Goal: Information Seeking & Learning: Learn about a topic

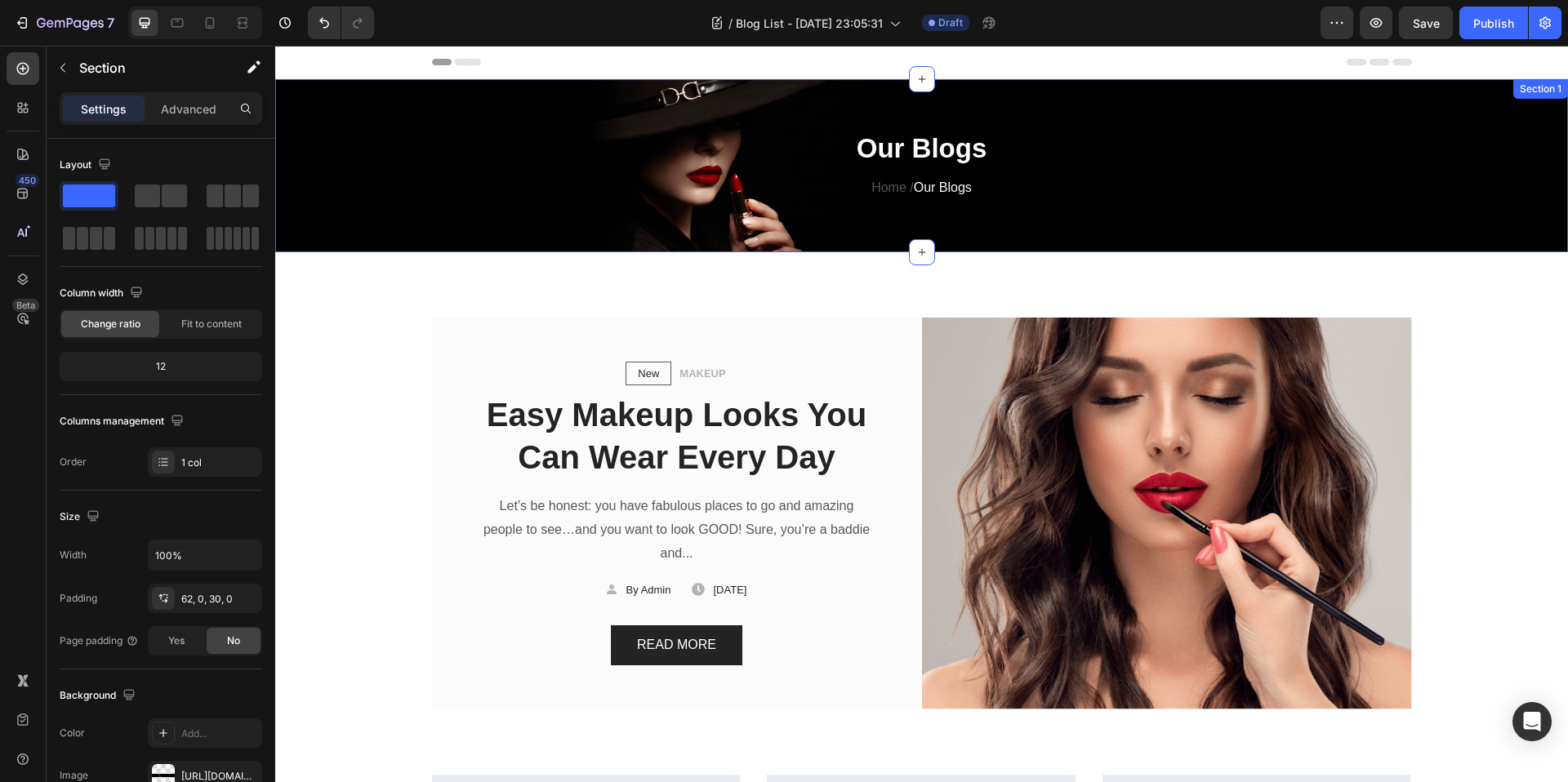
click at [1418, 96] on div "Our Blogs Heading Home / Our Blogs Text block Row Section 1" at bounding box center [921, 165] width 1292 height 173
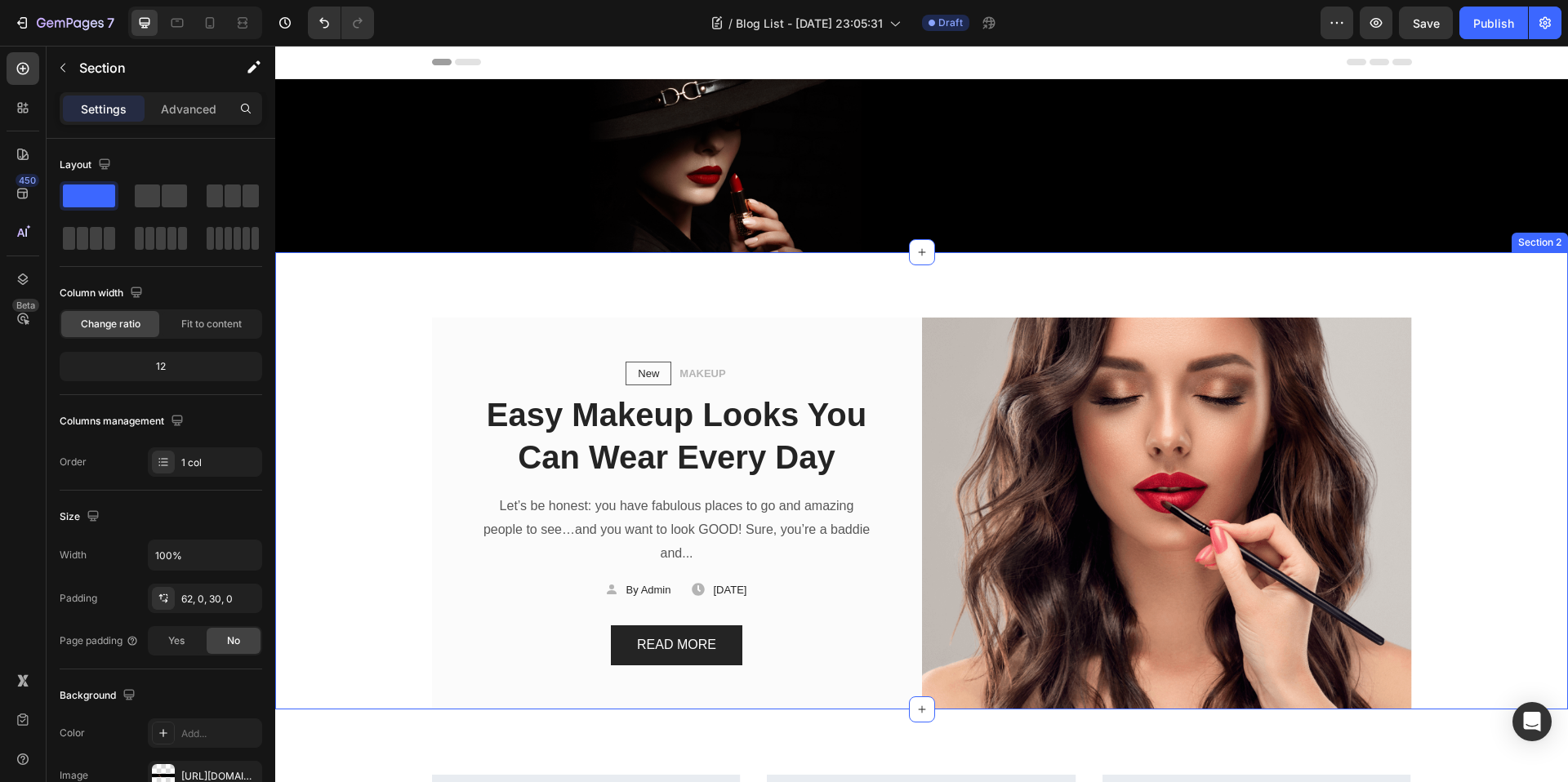
scroll to position [254, 0]
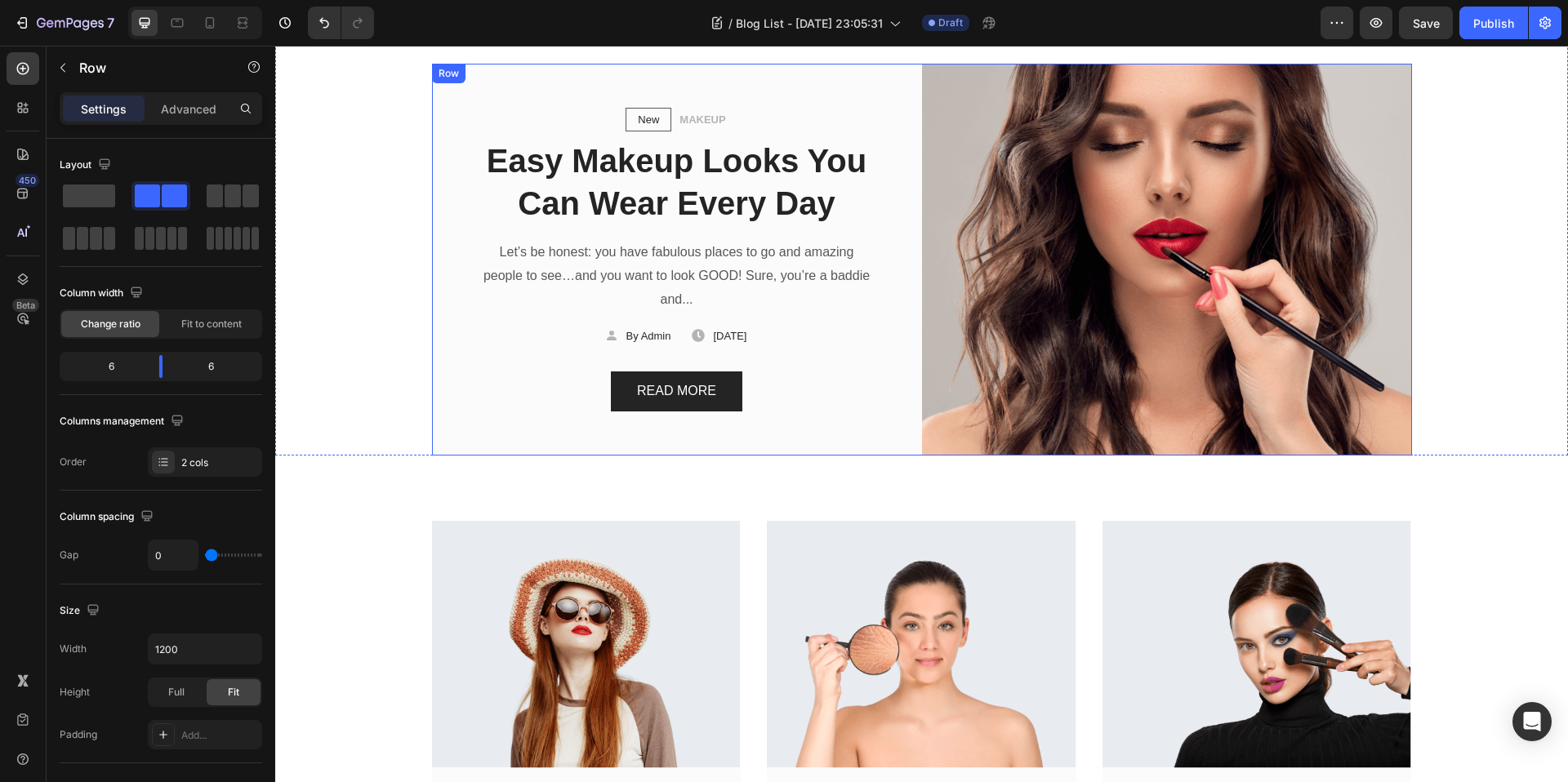
click at [886, 447] on div "New Text block Row MAKEUP Text block Row Easy Makeup Looks You Can Wear Every D…" at bounding box center [677, 259] width 490 height 391
click at [886, 442] on div "New Text block Row MAKEUP Text block Row Easy Makeup Looks You Can Wear Every D…" at bounding box center [677, 259] width 490 height 391
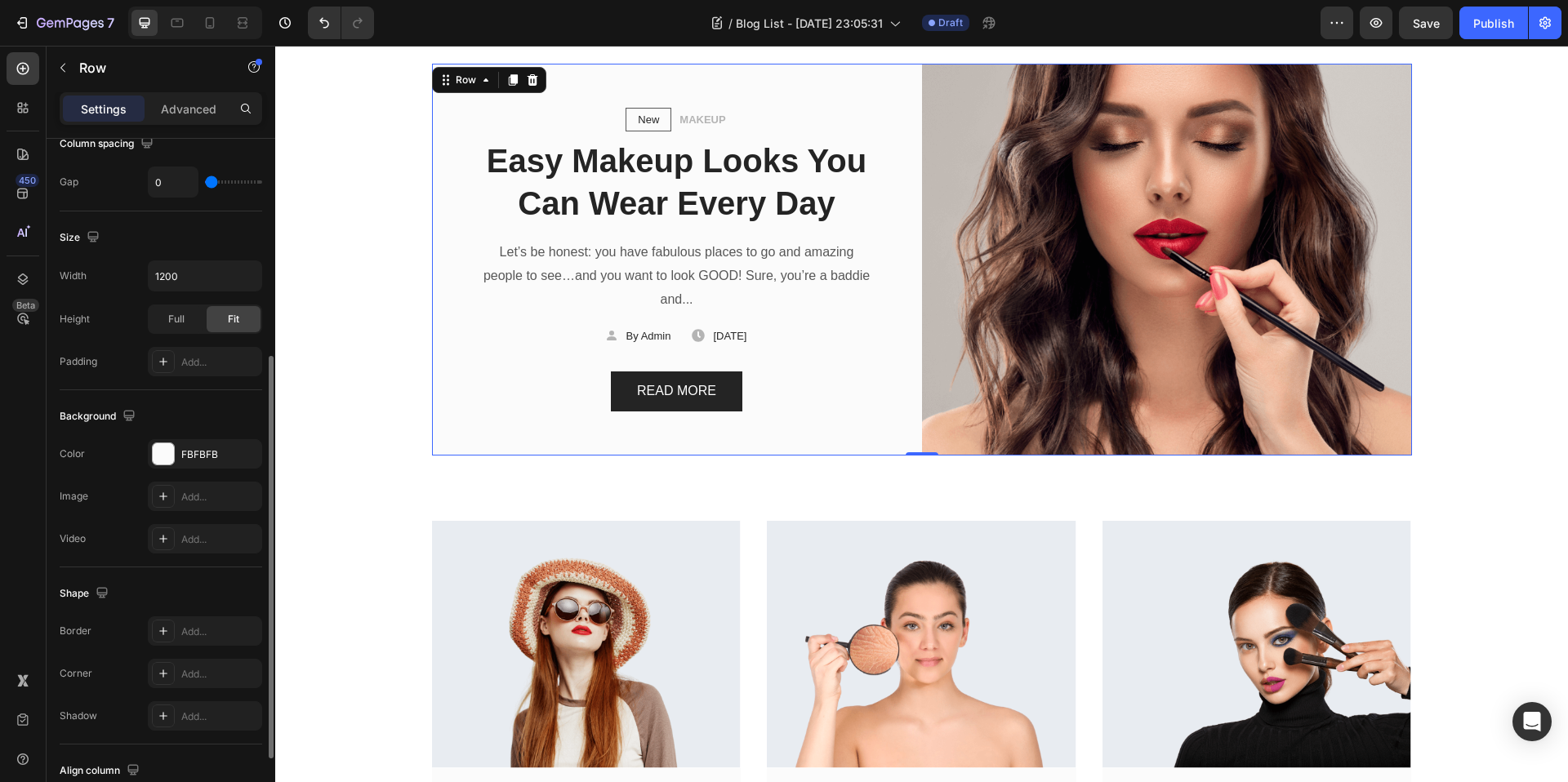
scroll to position [492, 0]
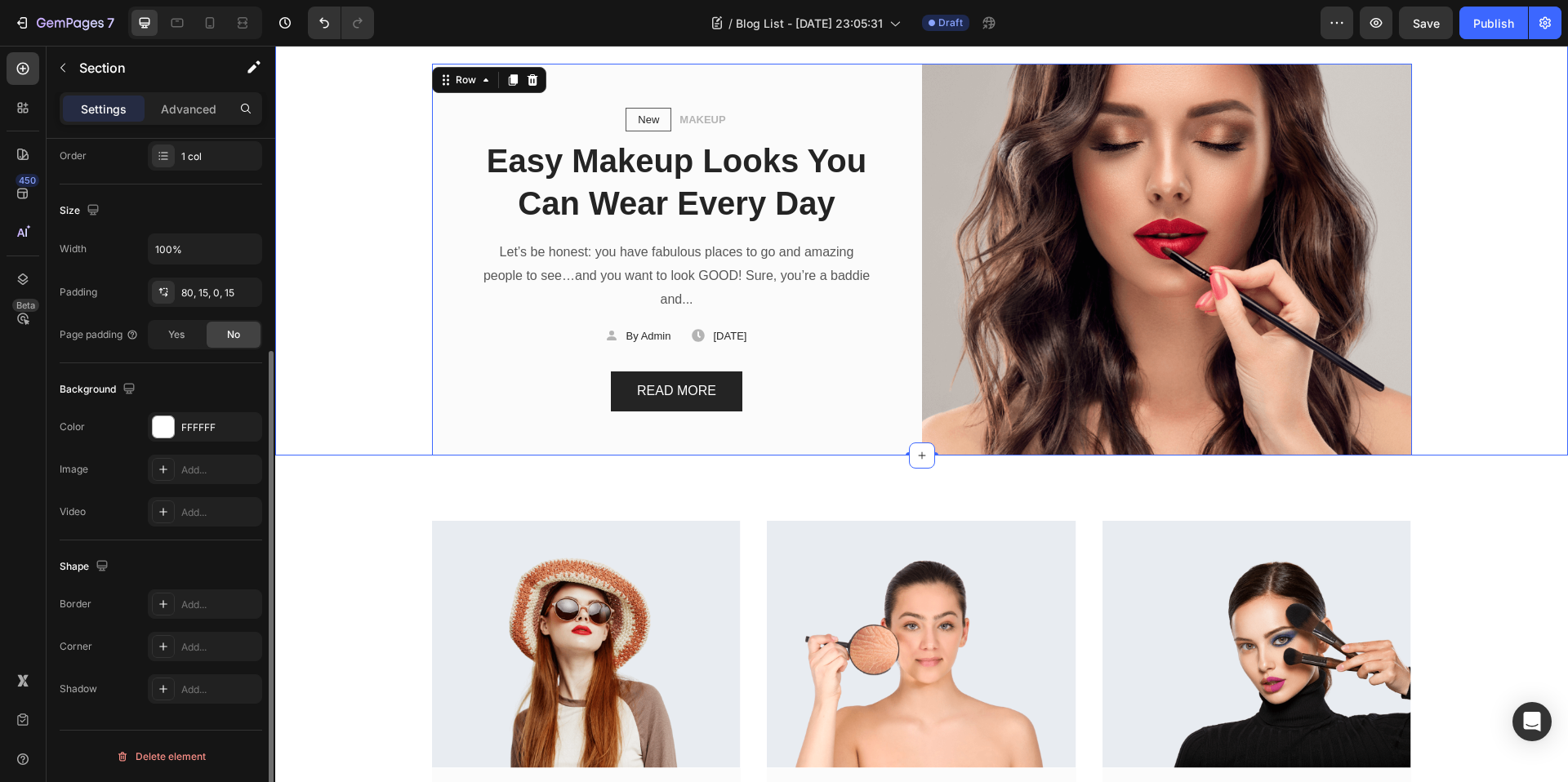
click at [375, 333] on div "New Text block Row MAKEUP Text block Row Easy Makeup Looks You Can Wear Every D…" at bounding box center [921, 259] width 1269 height 391
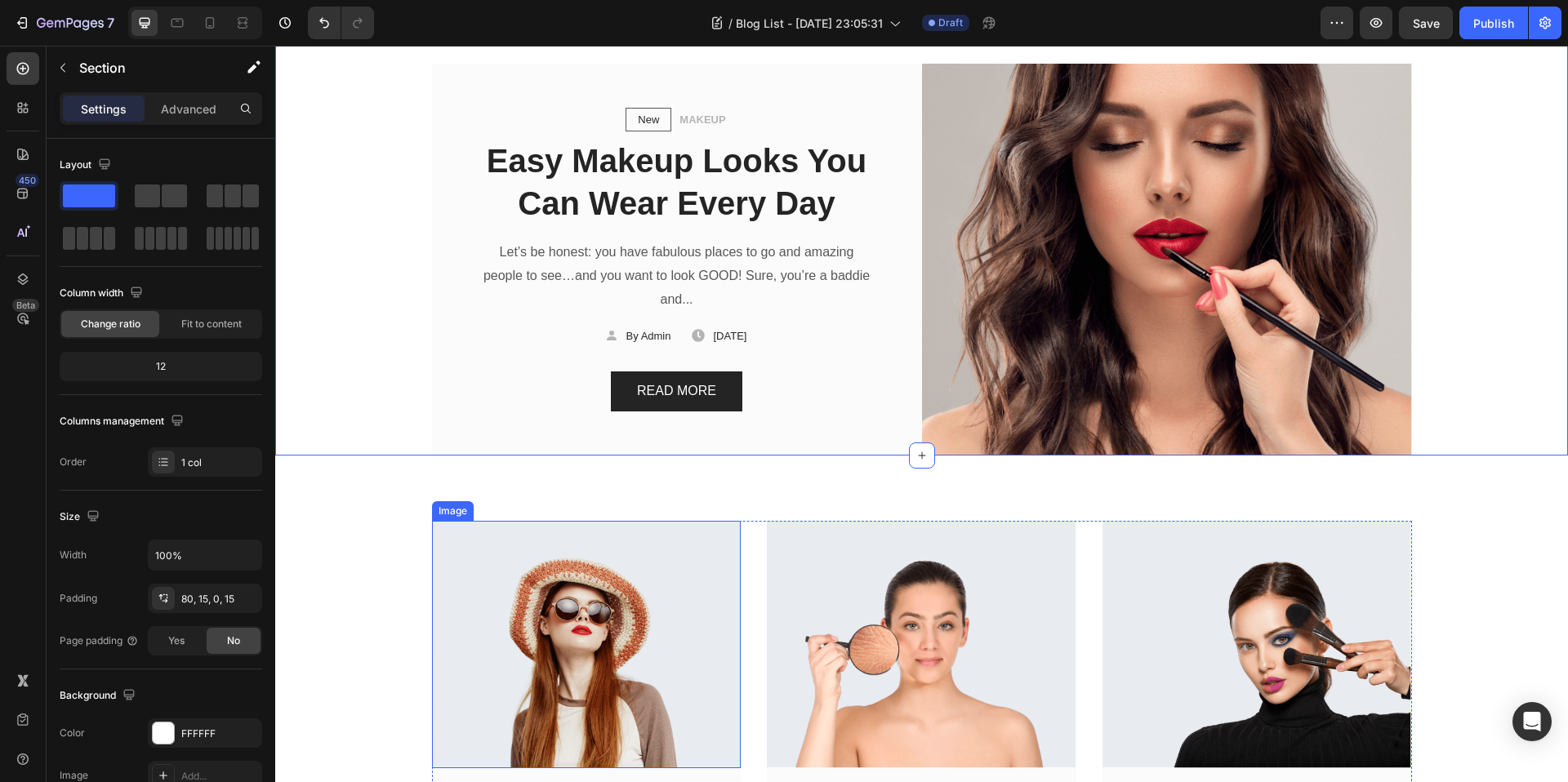
scroll to position [509, 0]
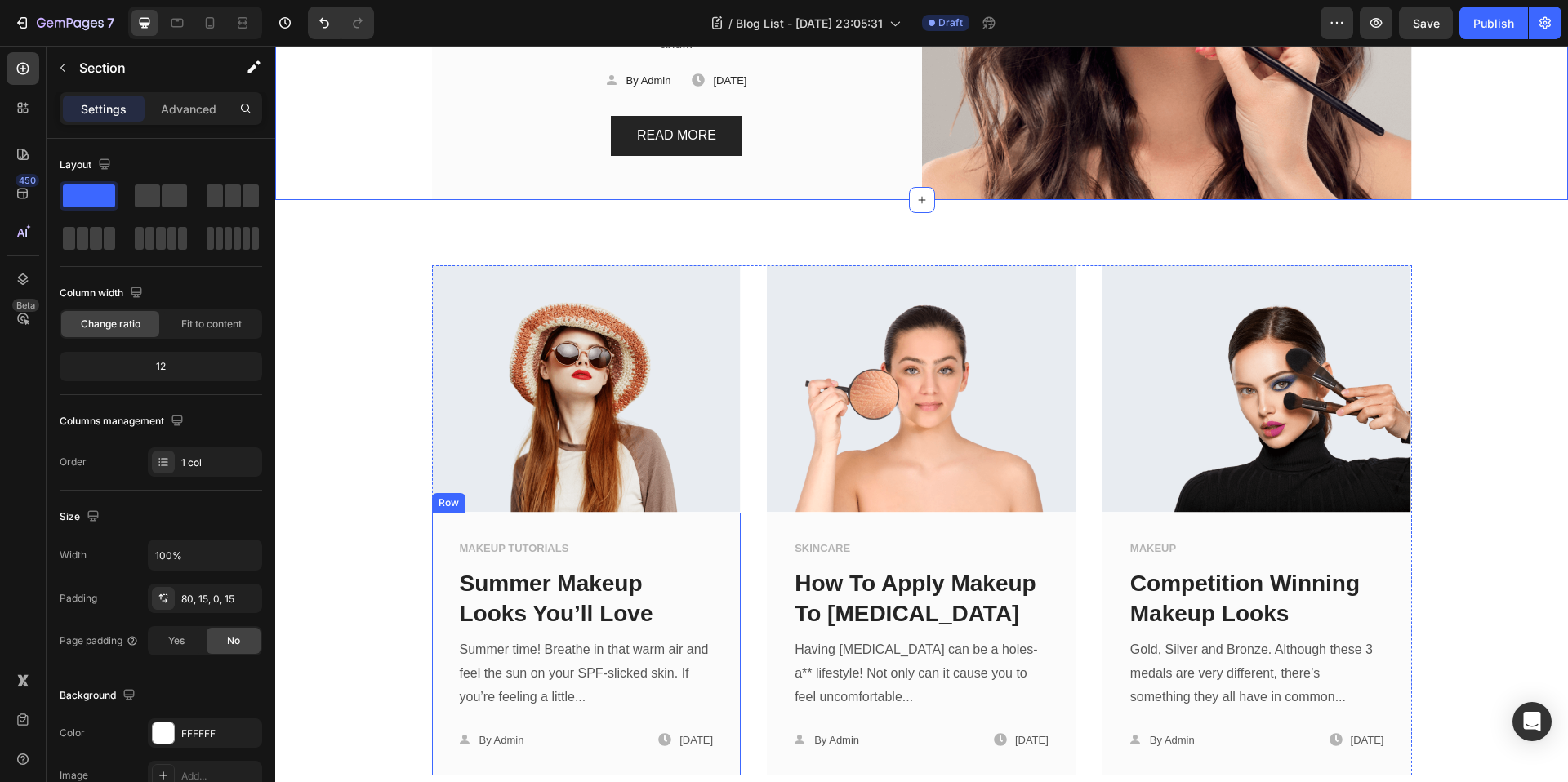
click at [700, 532] on div "MAKEUP TUTORIALS Text block Summer Makeup Looks You’ll Love Text block Summer t…" at bounding box center [586, 644] width 310 height 263
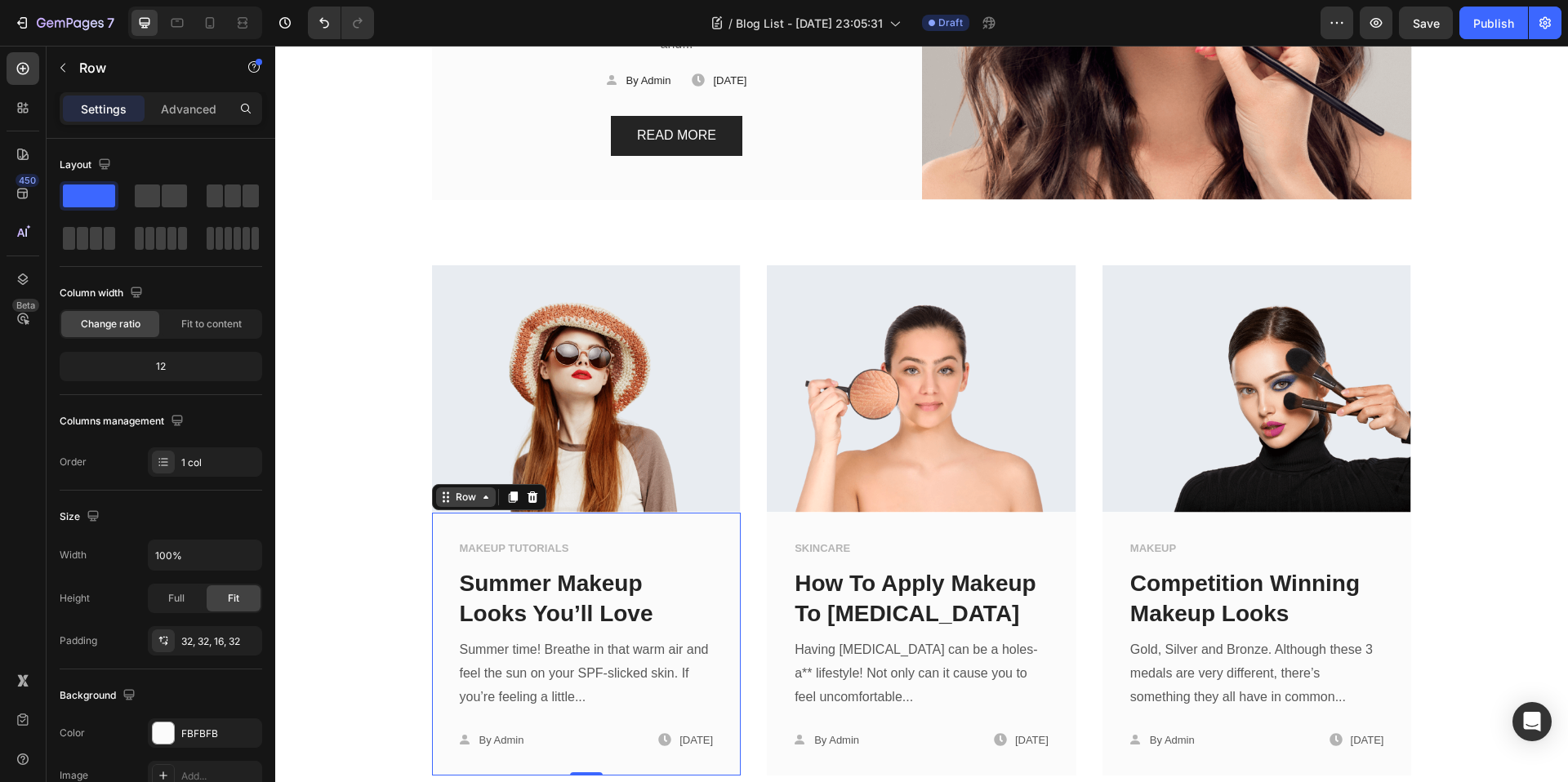
click at [466, 490] on div "Row" at bounding box center [466, 496] width 27 height 14
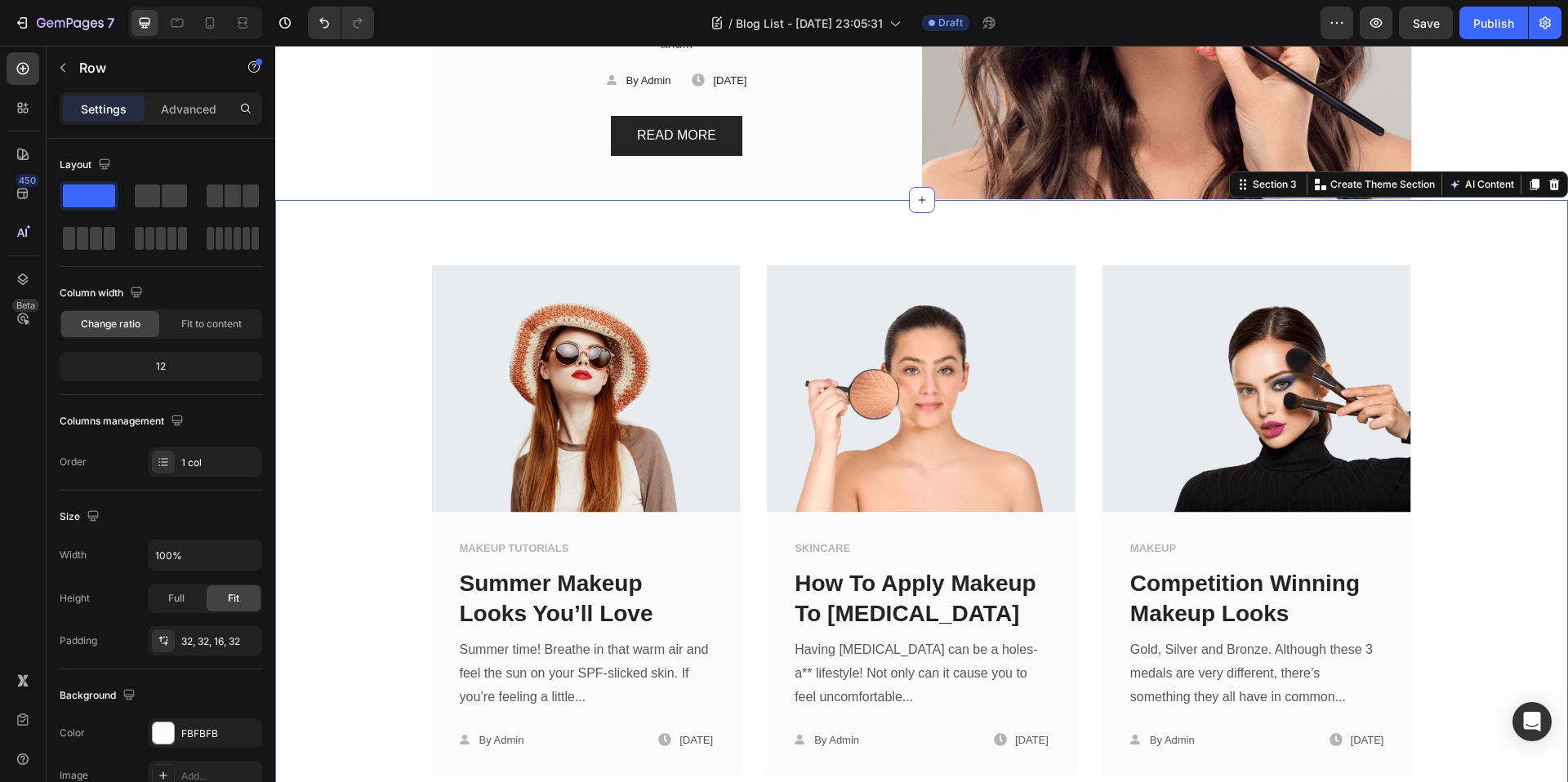
click at [659, 235] on div "Image MAKEUP TUTORIALS Text block Summer Makeup Looks You’ll Love Text block Su…" at bounding box center [921, 776] width 1292 height 1151
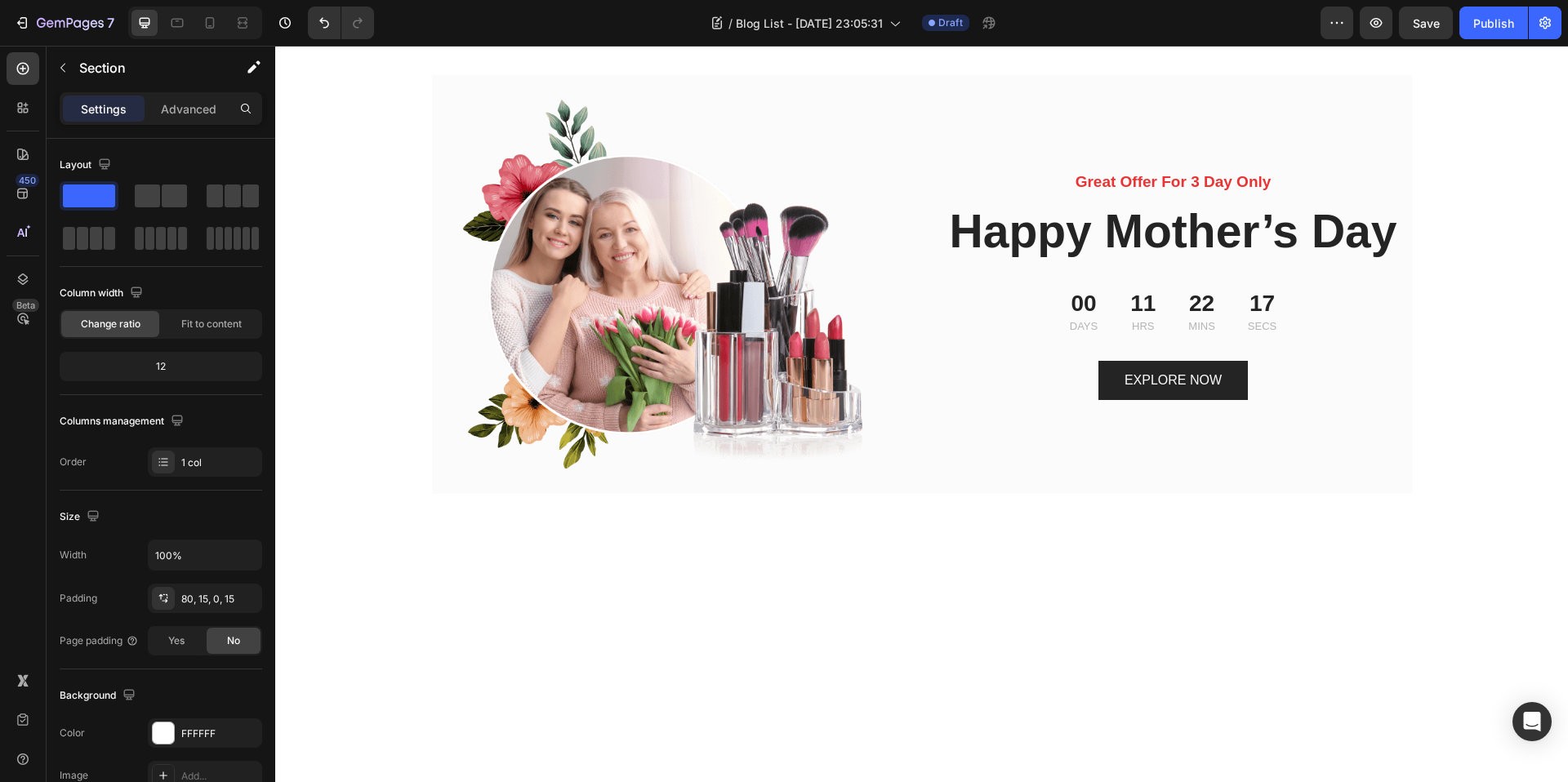
scroll to position [1578, 0]
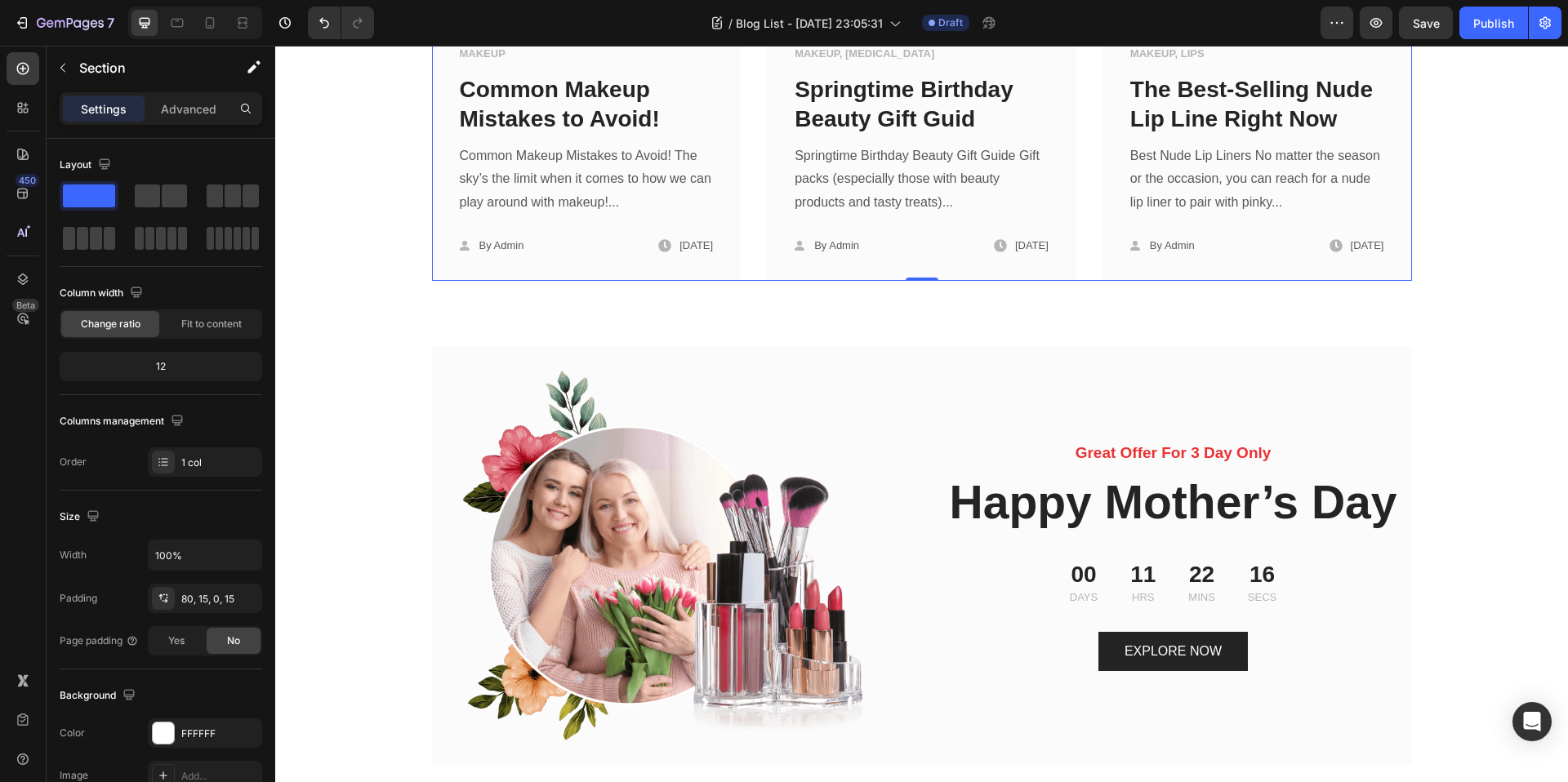
click at [757, 281] on div "Image MAKEUP Text block Common Makeup Mistakes to Avoid! Text block Common Make…" at bounding box center [921, 149] width 980 height 263
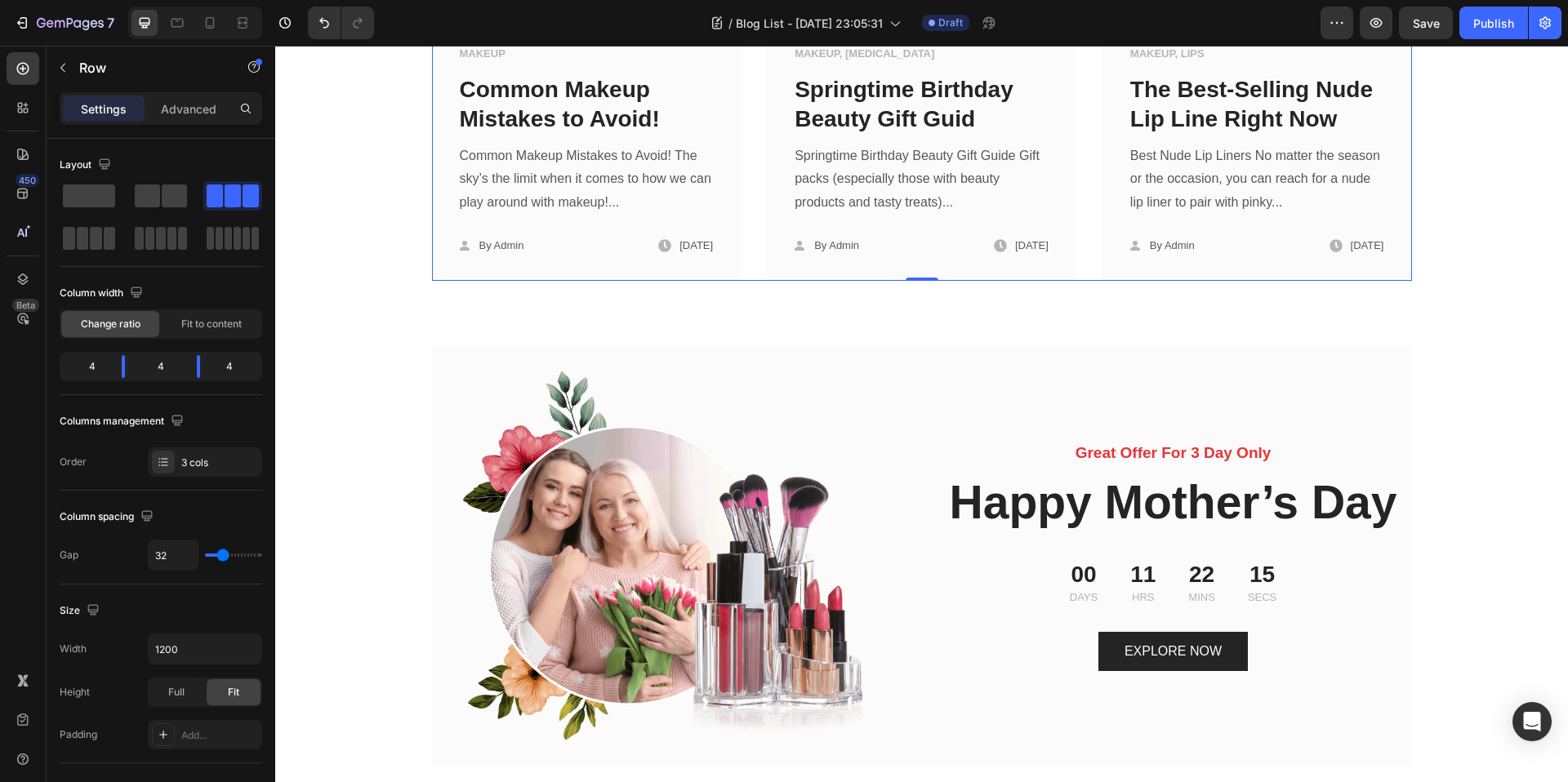
click at [458, 9] on div "Row" at bounding box center [466, 2] width 27 height 14
click at [533, 12] on div at bounding box center [532, 2] width 20 height 20
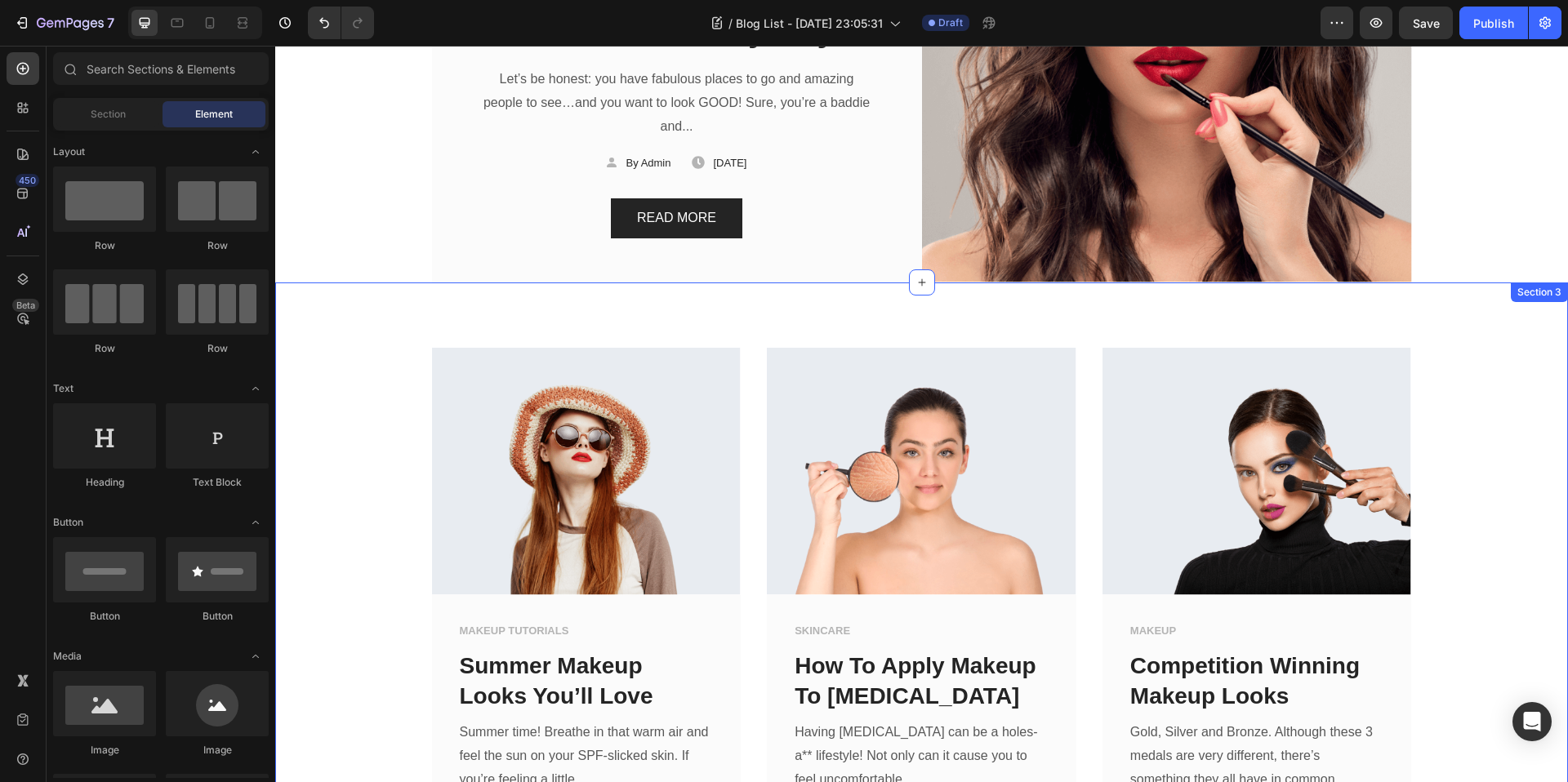
scroll to position [40, 0]
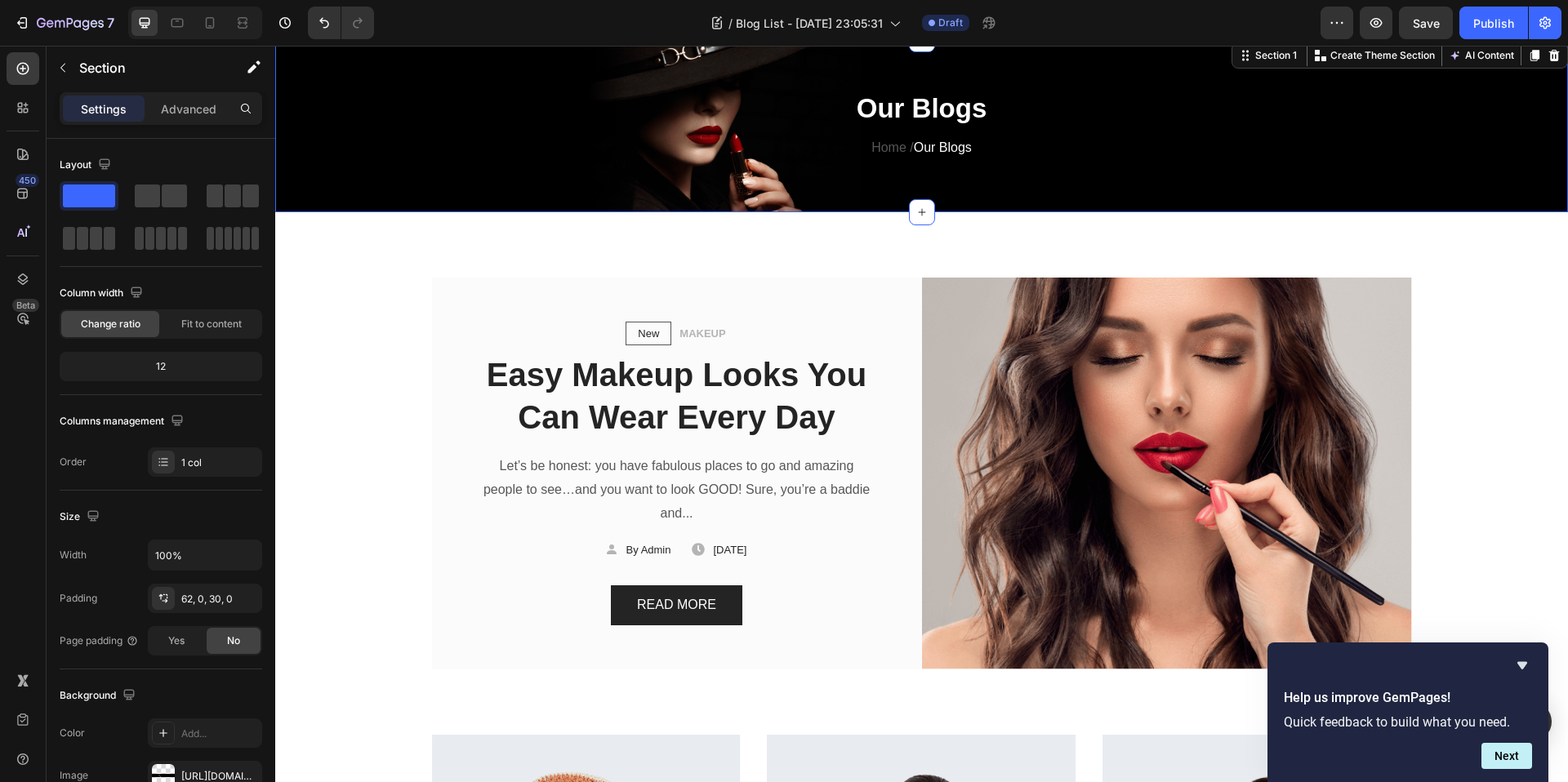
click at [400, 107] on div "Our Blogs Heading Home / Our Blogs Text block Row" at bounding box center [921, 138] width 1292 height 98
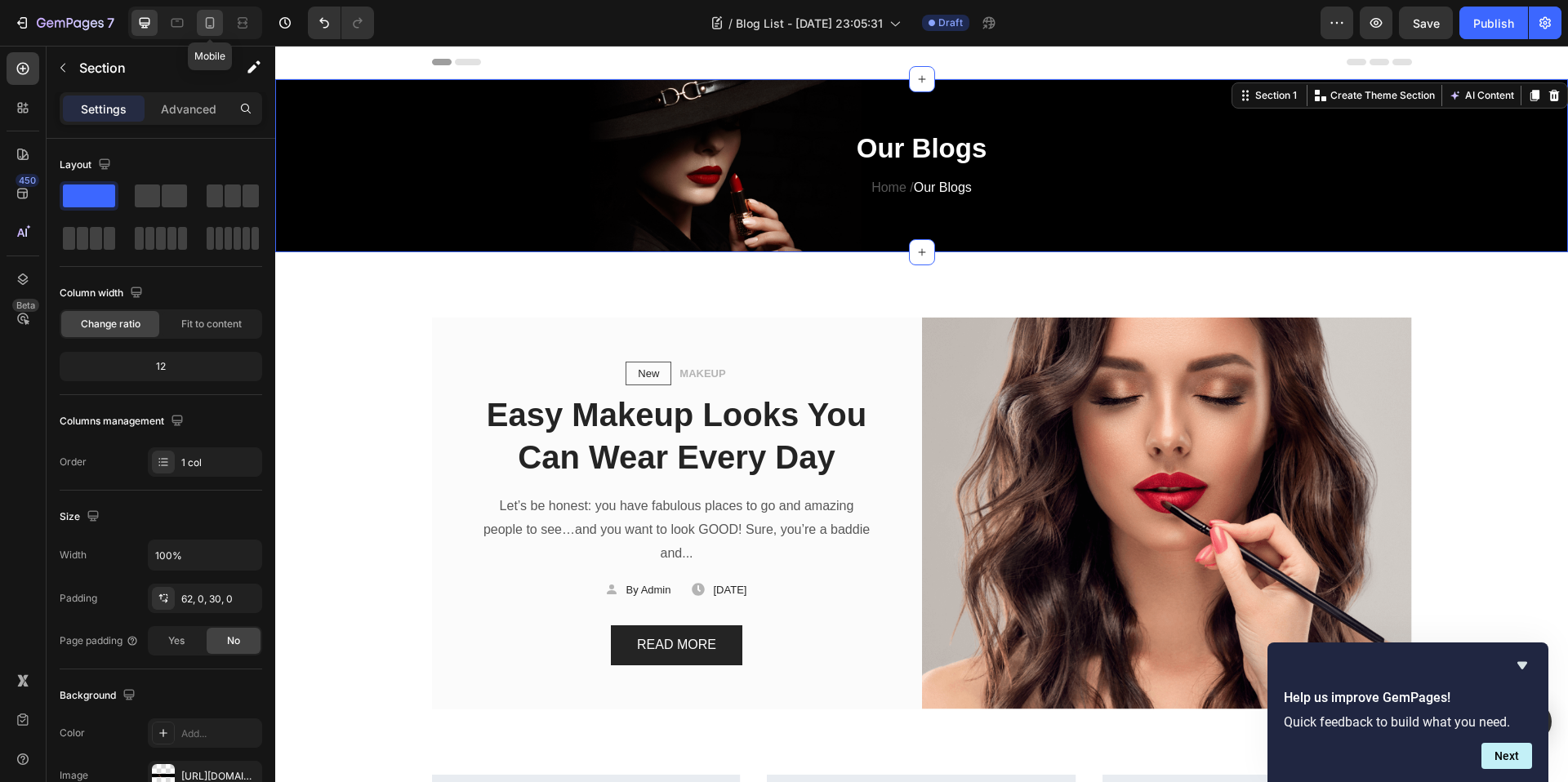
click at [200, 23] on div at bounding box center [210, 22] width 26 height 26
